Goal: Complete application form

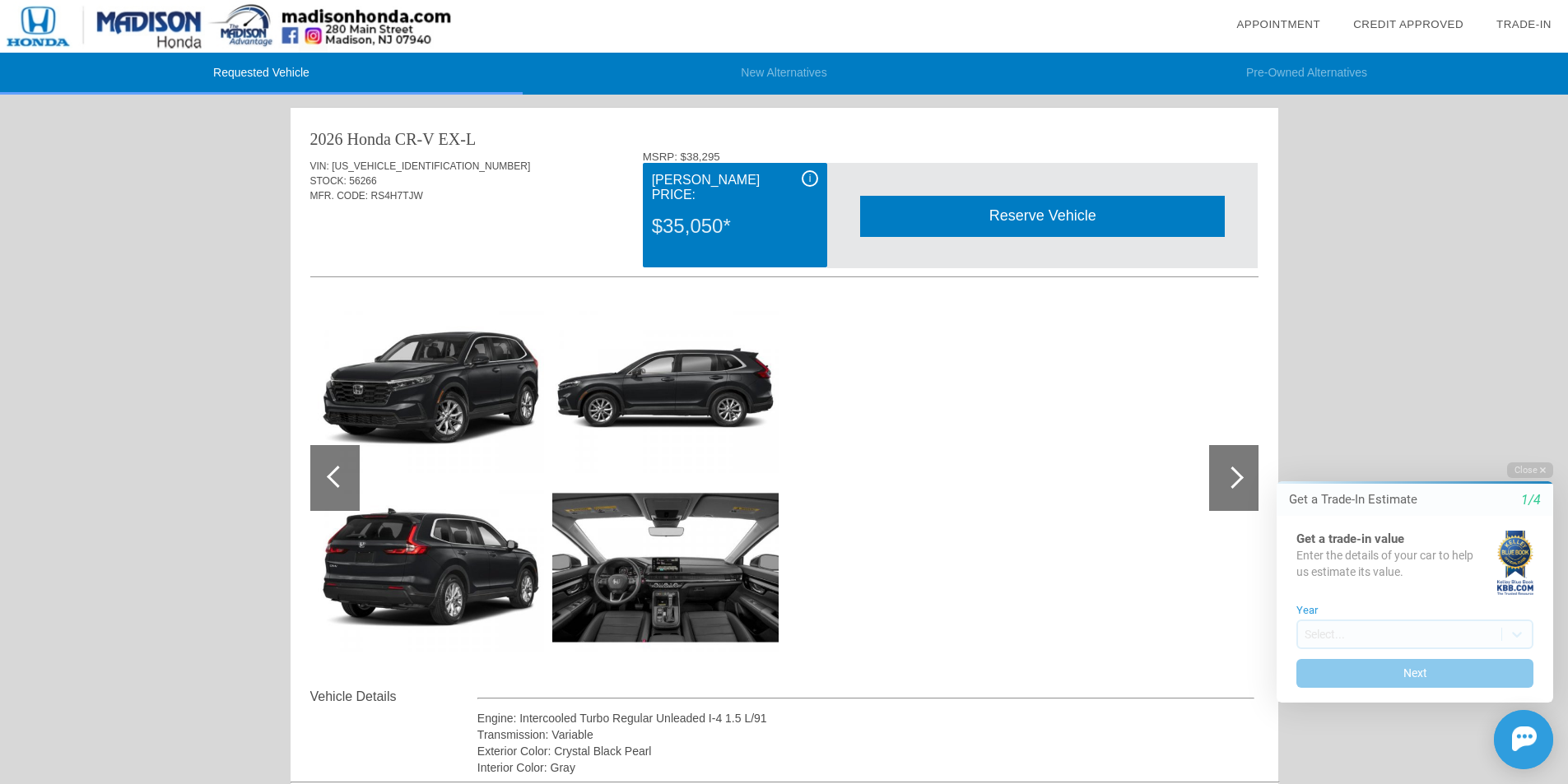
click at [339, 478] on div at bounding box center [337, 476] width 22 height 22
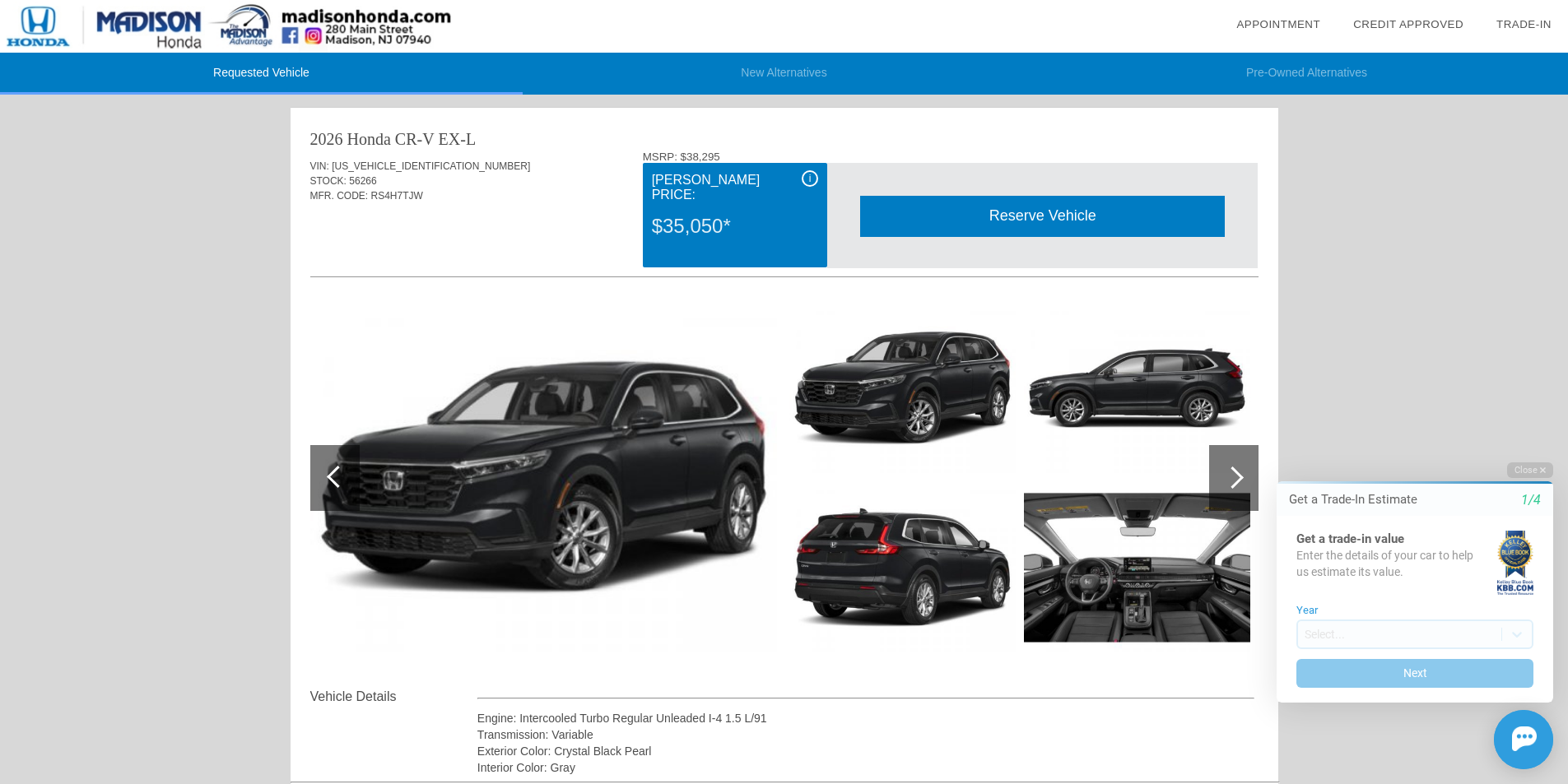
click at [403, 165] on span "[US_VEHICLE_IDENTIFICATION_NUMBER]" at bounding box center [431, 165] width 198 height 11
click at [363, 180] on span "56266" at bounding box center [363, 180] width 27 height 11
click at [376, 164] on span "[US_VEHICLE_IDENTIFICATION_NUMBER]" at bounding box center [431, 165] width 198 height 11
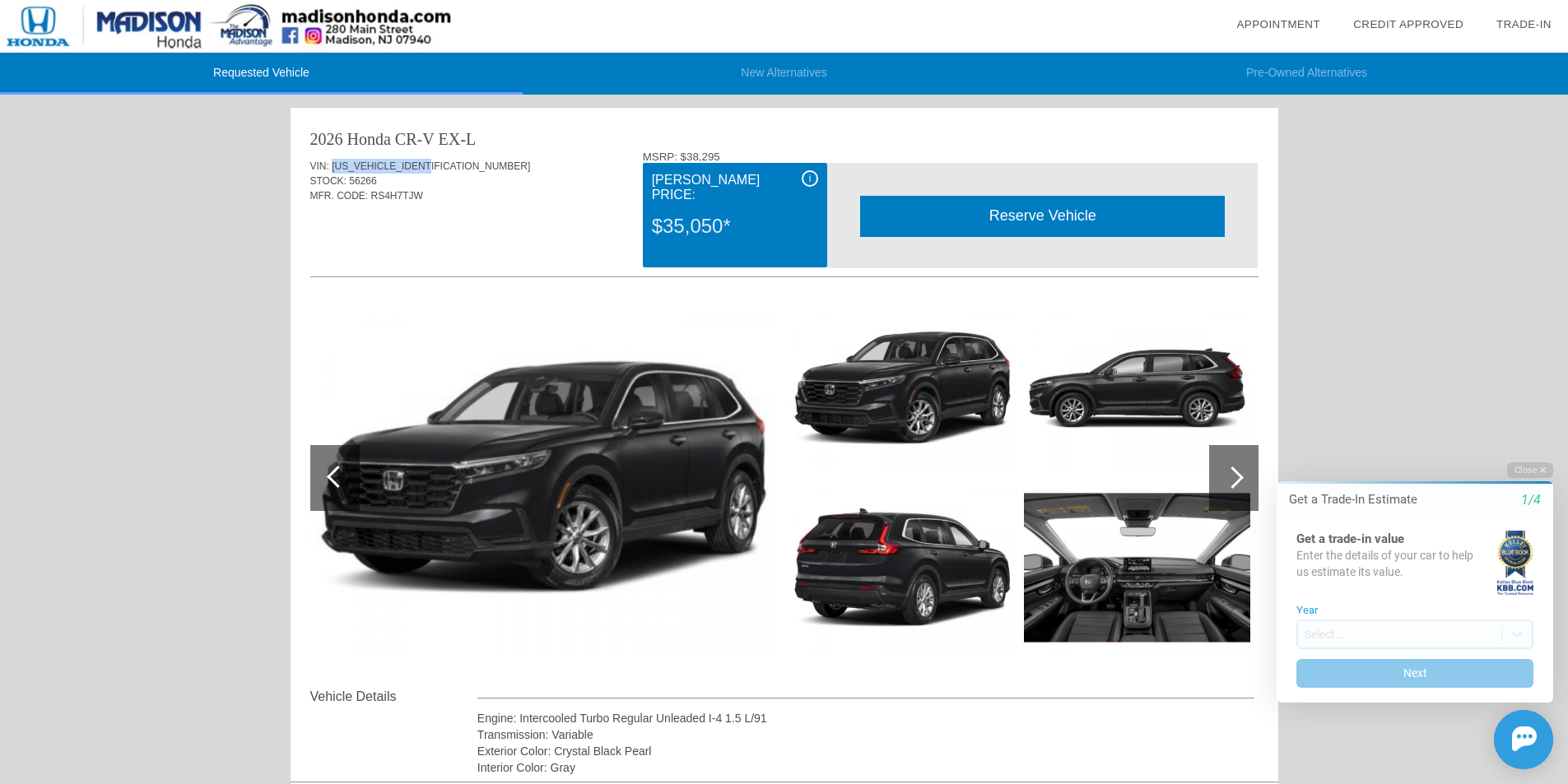
click at [376, 164] on span "[US_VEHICLE_IDENTIFICATION_NUMBER]" at bounding box center [431, 165] width 198 height 11
copy span "[US_VEHICLE_IDENTIFICATION_NUMBER]"
click at [39, 27] on img at bounding box center [226, 27] width 452 height 53
